Goal: Transaction & Acquisition: Purchase product/service

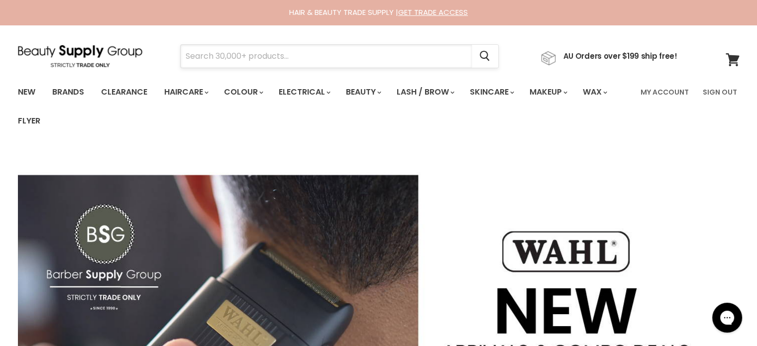
paste input "L'Oreal Professionnel Absolut Repair"
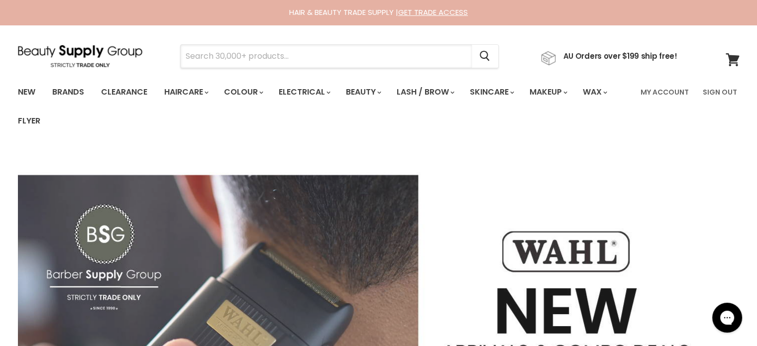
type input "L'Oreal Professionnel Absolut Repair"
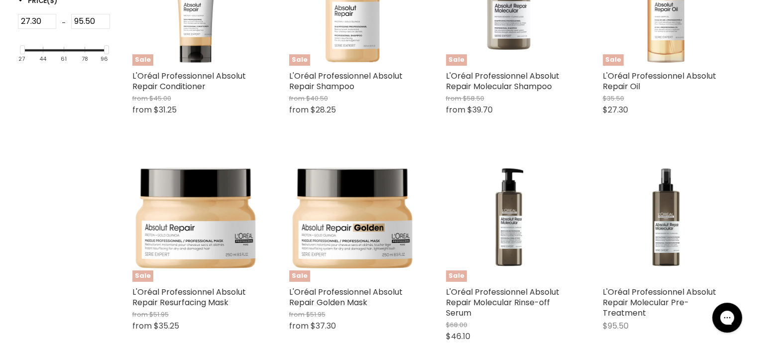
scroll to position [349, 0]
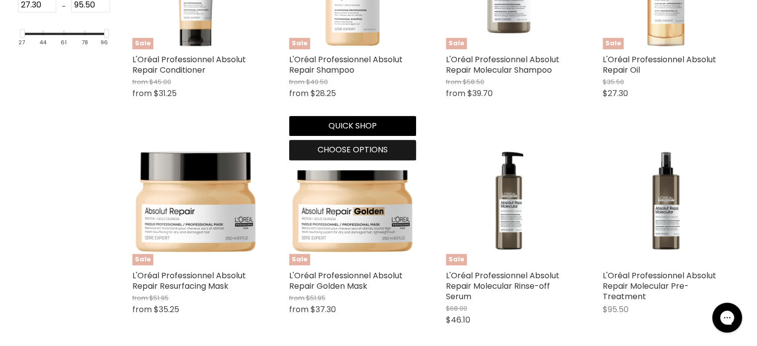
click at [350, 152] on span "Choose options" at bounding box center [353, 149] width 70 height 11
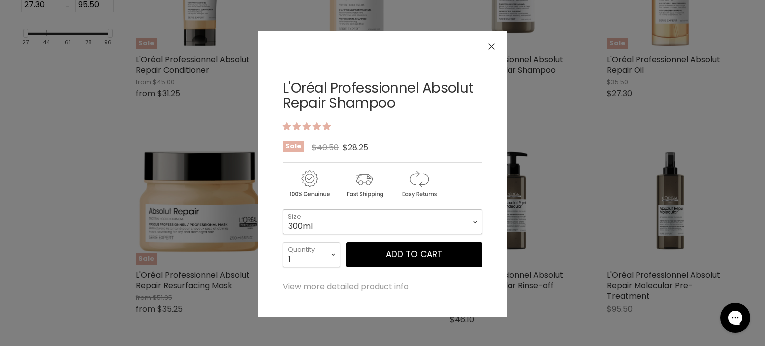
click at [356, 224] on select "300ml 1.5 Litre" at bounding box center [382, 221] width 199 height 25
click at [283, 209] on select "300ml 1.5 Litre" at bounding box center [382, 221] width 199 height 25
select select "1.5 Litre"
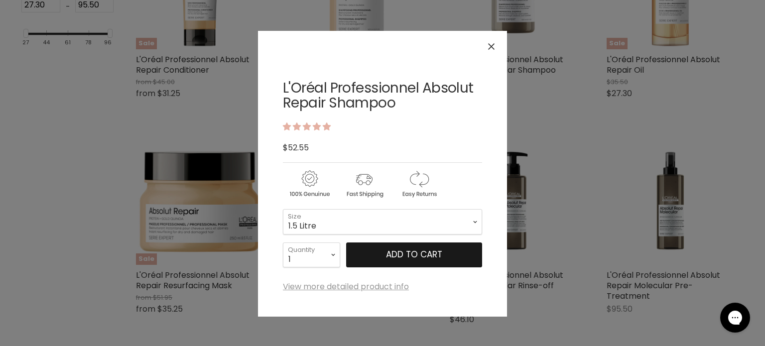
click at [403, 246] on button "Add to cart" at bounding box center [414, 254] width 136 height 25
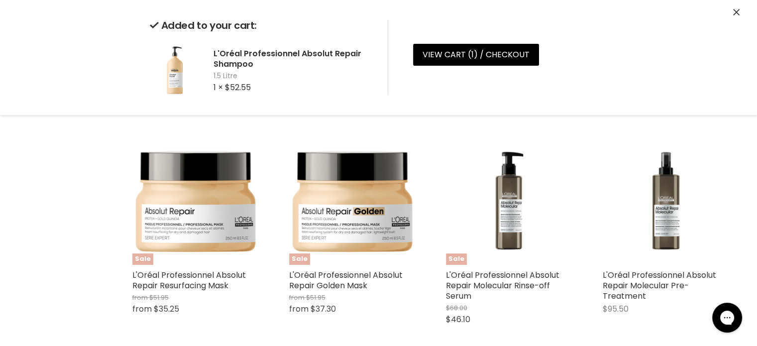
click at [735, 12] on icon "Close" at bounding box center [736, 12] width 6 height 6
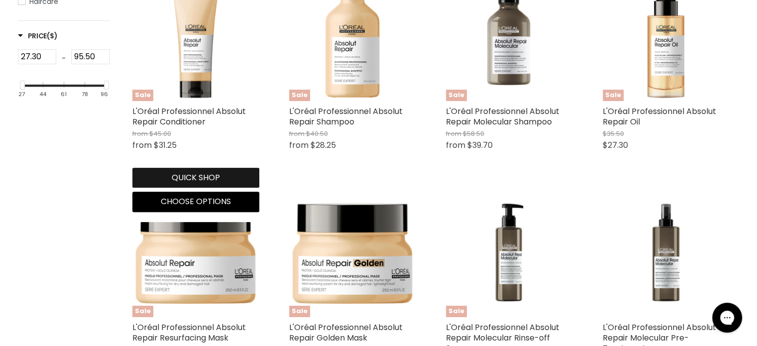
scroll to position [299, 0]
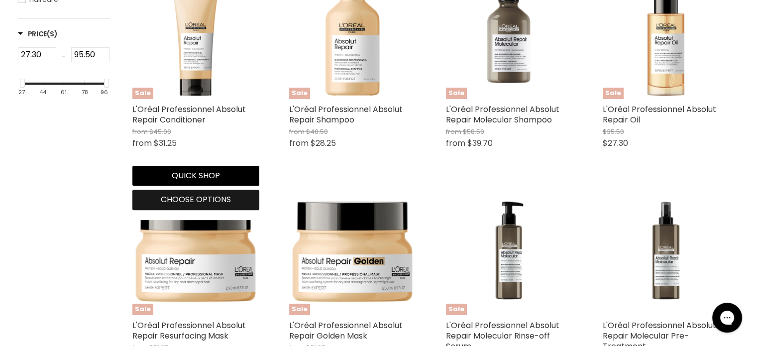
click at [200, 199] on span "Choose options" at bounding box center [196, 199] width 70 height 11
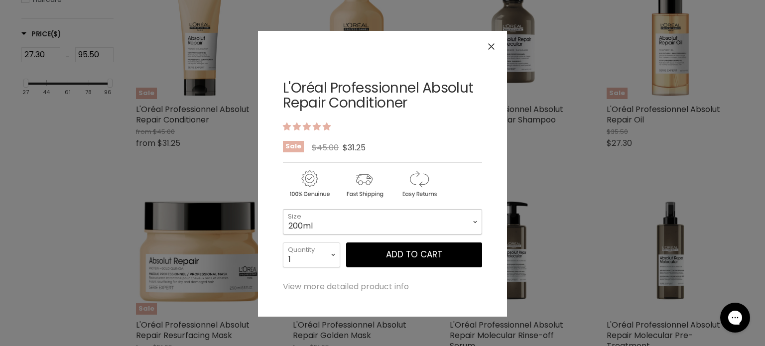
click at [333, 221] on select "200ml 750ml" at bounding box center [382, 221] width 199 height 25
click at [283, 209] on select "200ml 750ml" at bounding box center [382, 221] width 199 height 25
select select "750ml"
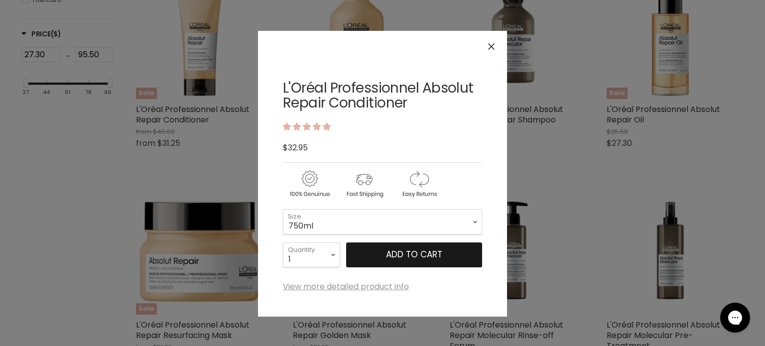
click at [407, 251] on button "Add to cart" at bounding box center [414, 254] width 136 height 25
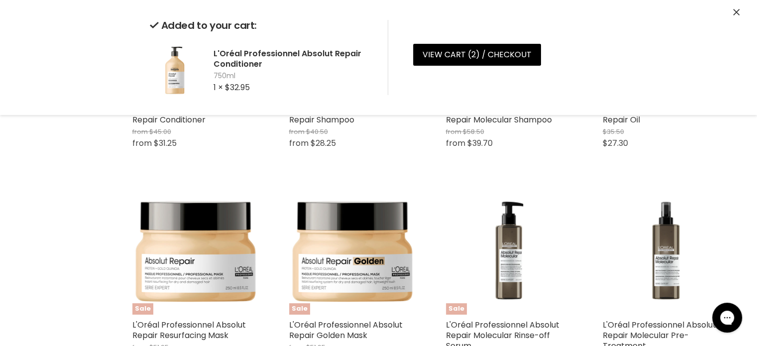
click at [736, 11] on icon "Close" at bounding box center [736, 12] width 6 height 6
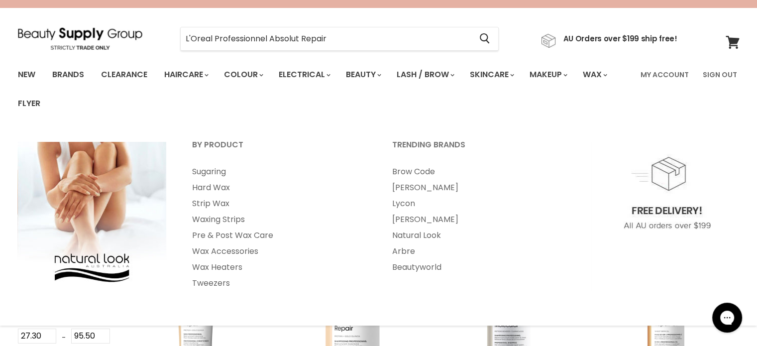
scroll to position [0, 0]
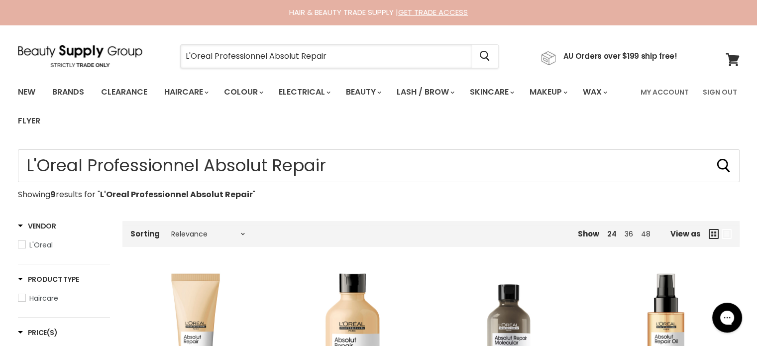
drag, startPoint x: 378, startPoint y: 63, endPoint x: 174, endPoint y: 65, distance: 204.2
click at [174, 65] on div "L'Oreal Professionnel Absolut Repair Cancel" at bounding box center [339, 56] width 369 height 23
paste input "Milkshake Deep Detox Shampoo"
type input "Milkshake Deep Detox Shampoo"
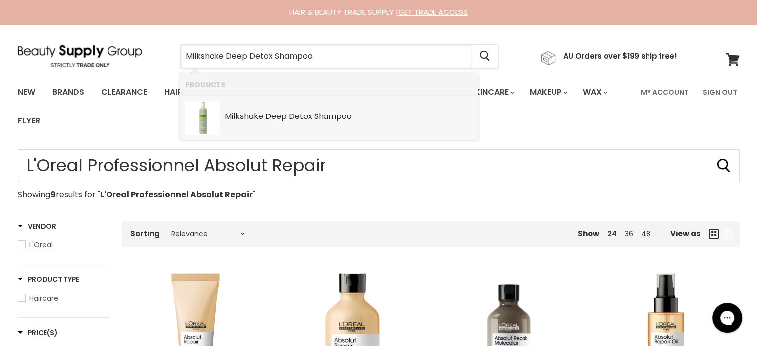
click at [279, 124] on link "Milkshake Deep Detox Shampoo SKU: 8032274180753 Milkshake" at bounding box center [329, 118] width 288 height 35
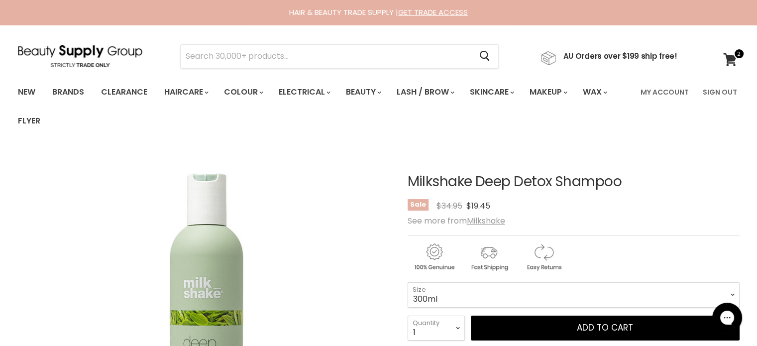
drag, startPoint x: 298, startPoint y: 44, endPoint x: 701, endPoint y: 165, distance: 420.0
click at [701, 165] on div "Milkshake Deep Detox Shampoo No reviews Sale Original Price $34.95 Current Pric…" at bounding box center [574, 344] width 332 height 391
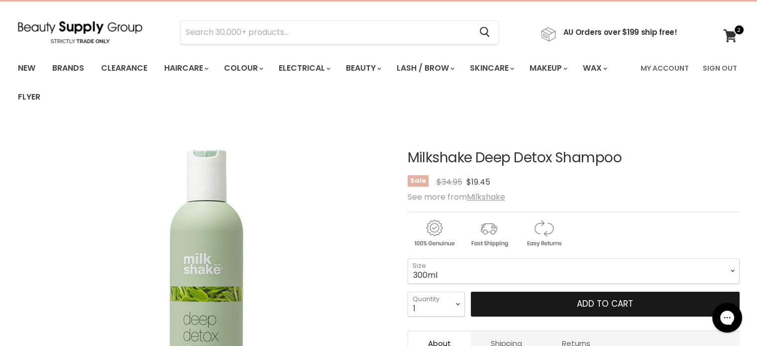
scroll to position [149, 0]
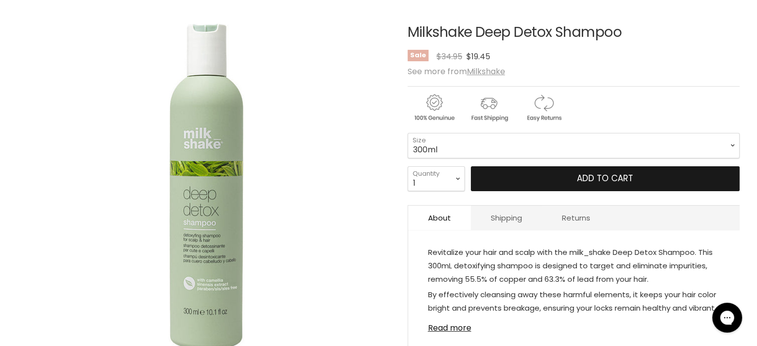
click at [596, 174] on span "Add to cart" at bounding box center [605, 178] width 56 height 12
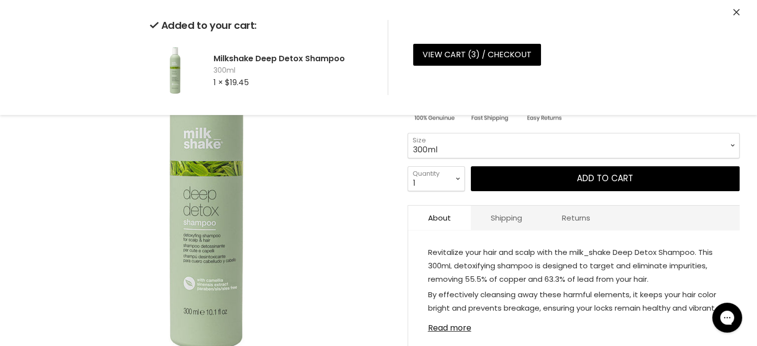
click at [739, 11] on icon "Close" at bounding box center [736, 12] width 6 height 6
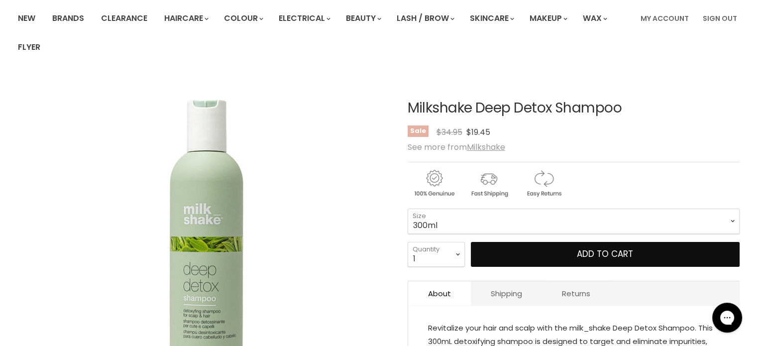
scroll to position [0, 0]
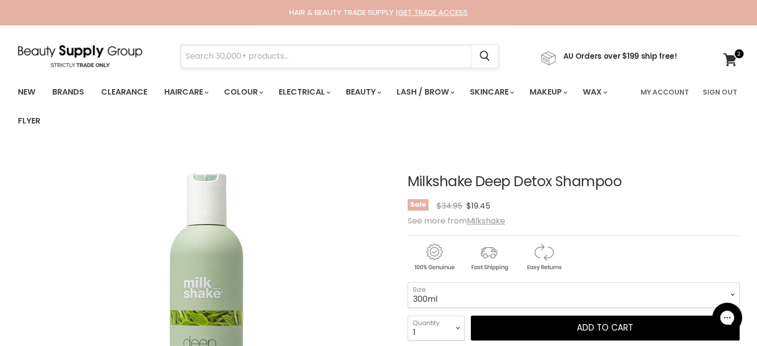
paste input "Olaplex No.4P"
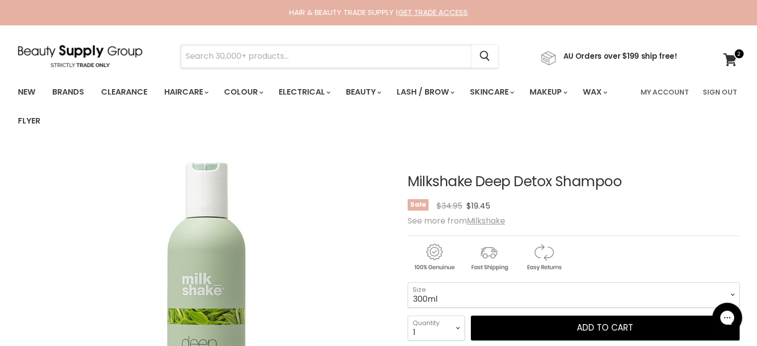
type input "Olaplex No.4P"
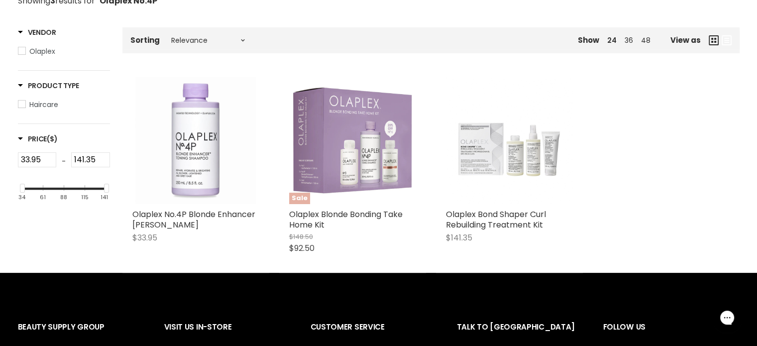
scroll to position [199, 0]
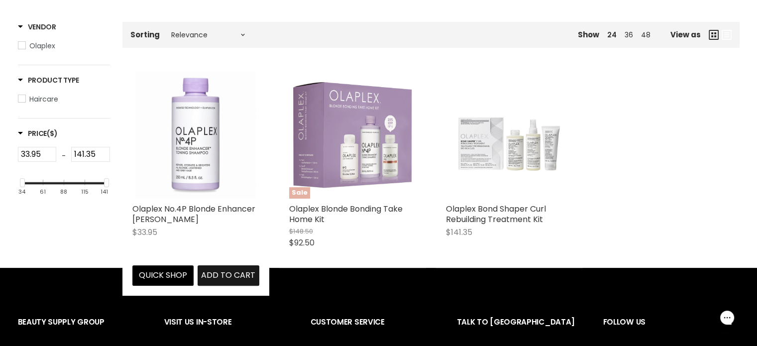
click at [229, 274] on span "Add to cart" at bounding box center [228, 274] width 54 height 11
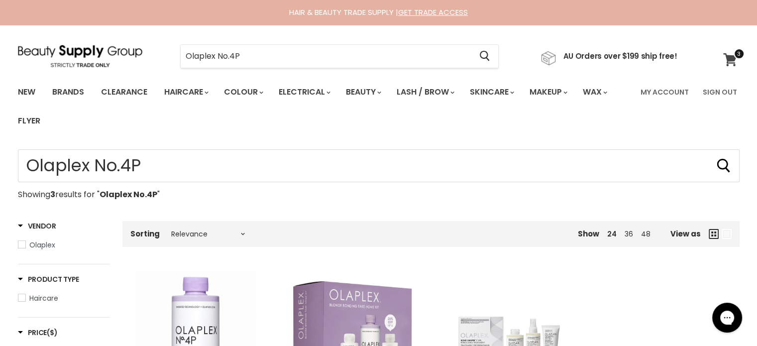
click at [736, 57] on span at bounding box center [739, 53] width 11 height 11
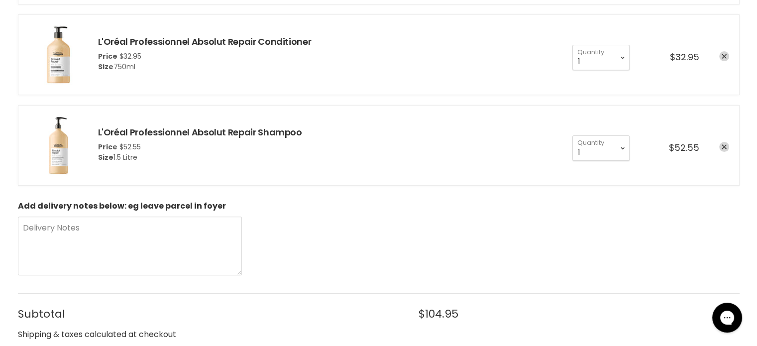
scroll to position [299, 0]
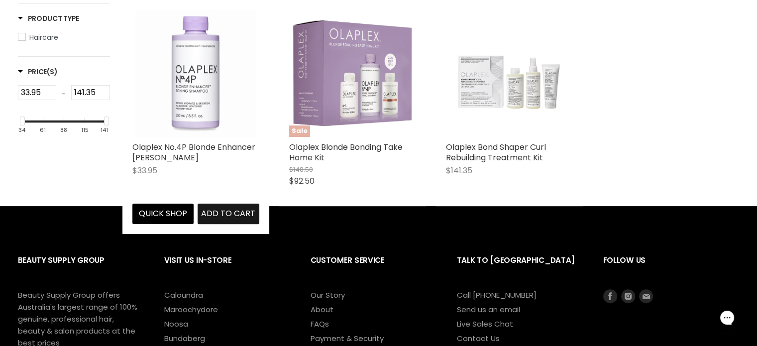
click at [231, 209] on span "Add to cart" at bounding box center [228, 213] width 54 height 11
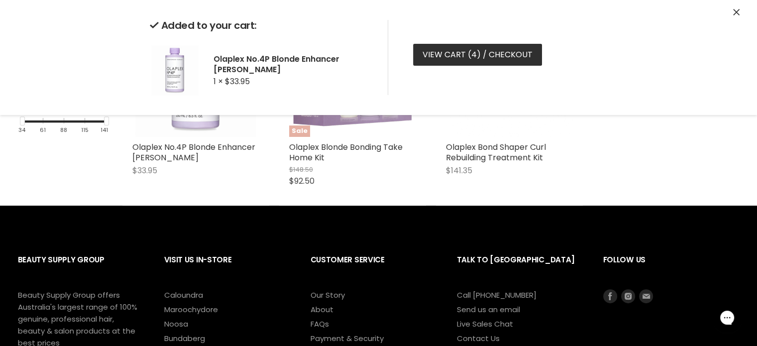
click at [459, 55] on link "View cart ( 4 ) / Checkout" at bounding box center [477, 55] width 129 height 22
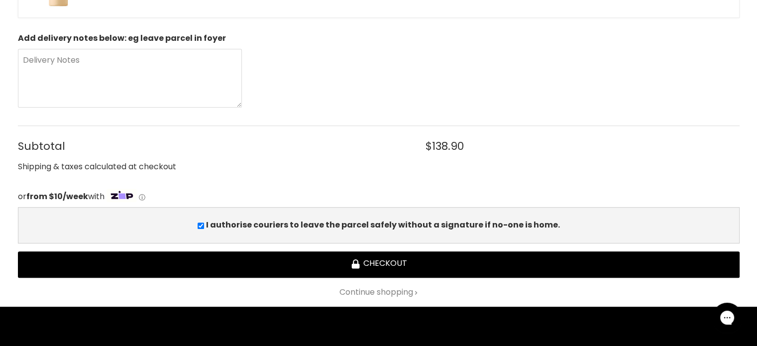
scroll to position [548, 0]
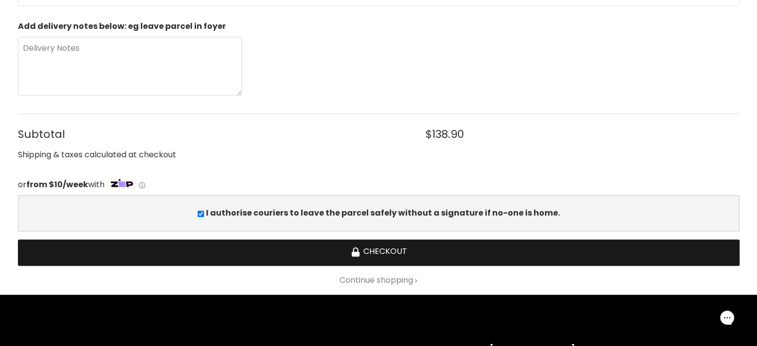
click at [372, 247] on button "Checkout" at bounding box center [379, 252] width 722 height 26
